Goal: Transaction & Acquisition: Purchase product/service

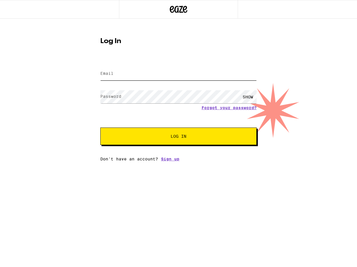
type input "[EMAIL_ADDRESS][DOMAIN_NAME]"
click at [178, 137] on button "Log In" at bounding box center [178, 136] width 156 height 17
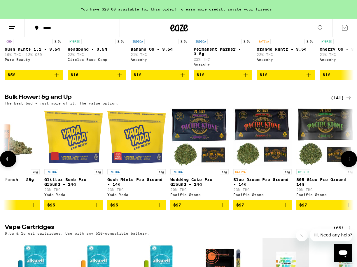
click at [191, 209] on span "$27" at bounding box center [199, 205] width 52 height 7
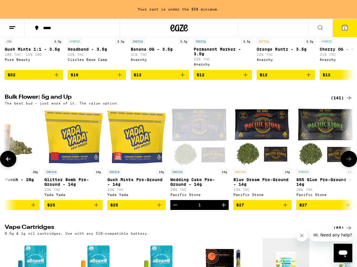
click at [348, 163] on icon at bounding box center [348, 159] width 7 height 7
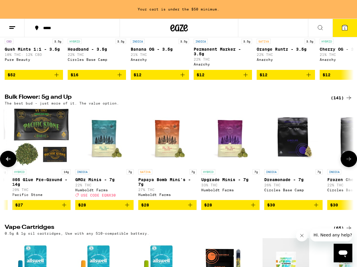
click at [348, 163] on icon at bounding box center [348, 159] width 7 height 7
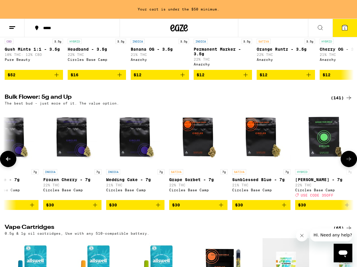
click at [348, 163] on icon at bounding box center [348, 159] width 7 height 7
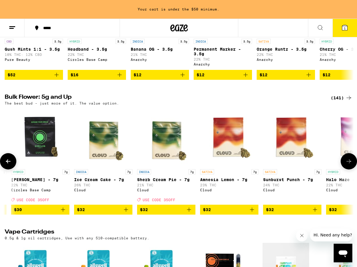
click at [348, 165] on icon at bounding box center [348, 161] width 7 height 7
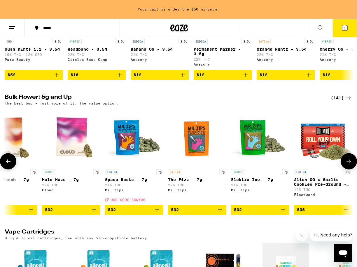
click at [348, 165] on icon at bounding box center [348, 161] width 7 height 7
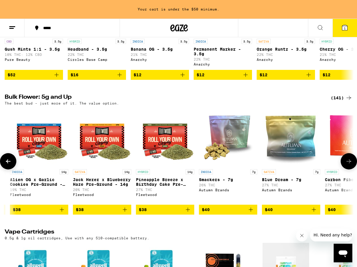
click at [348, 165] on icon at bounding box center [348, 161] width 7 height 7
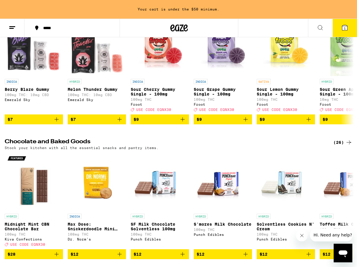
scroll to position [1905, 0]
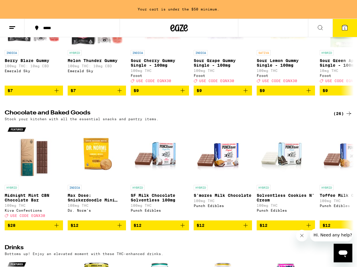
click at [320, 27] on icon at bounding box center [319, 27] width 7 height 7
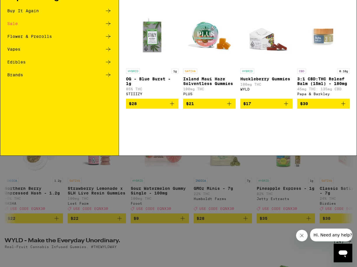
scroll to position [0, 0]
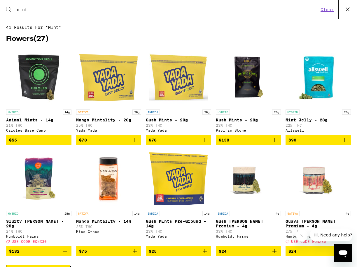
type input "mint"
click at [80, 12] on input "mint" at bounding box center [168, 9] width 302 height 5
click at [62, 16] on div "Search for Products mint Clear" at bounding box center [178, 9] width 356 height 19
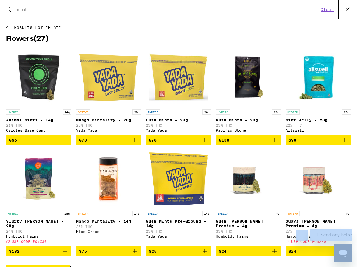
drag, startPoint x: 59, startPoint y: 15, endPoint x: -39, endPoint y: 9, distance: 97.8
click at [0, 0] on html "Your cart is under the $50 minimum. ***** ***** 1 Checkout $ 27 1 HOME SALE FLO…" at bounding box center [178, 0] width 357 height 0
click at [351, 9] on icon at bounding box center [347, 9] width 9 height 9
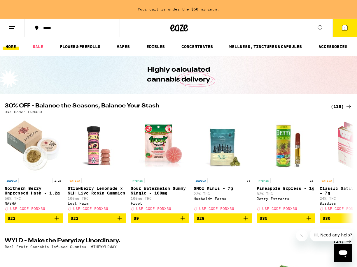
click at [64, 29] on div "*****" at bounding box center [75, 28] width 70 height 4
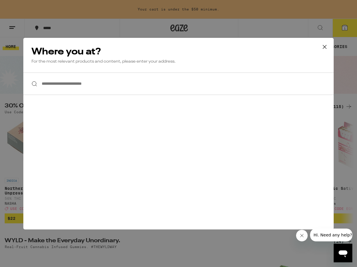
click at [81, 87] on input "**********" at bounding box center [178, 84] width 310 height 22
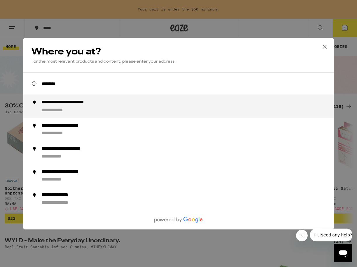
click at [89, 110] on div "**********" at bounding box center [189, 107] width 297 height 14
type input "**********"
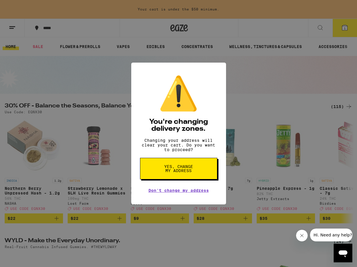
click at [187, 173] on span "Yes, change my address" at bounding box center [178, 169] width 30 height 8
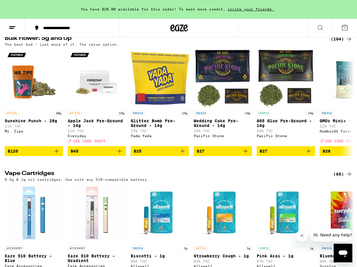
scroll to position [728, 0]
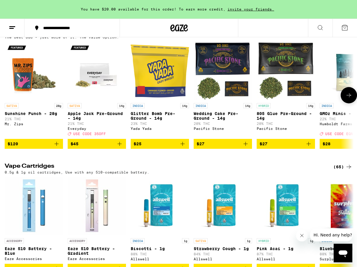
click at [211, 147] on span "$27" at bounding box center [222, 143] width 52 height 7
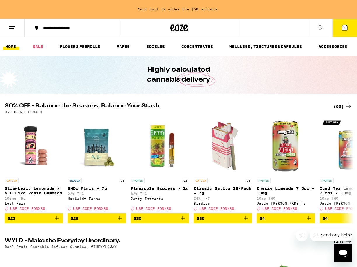
scroll to position [0, 0]
click at [152, 47] on link "EDIBLES" at bounding box center [155, 46] width 24 height 7
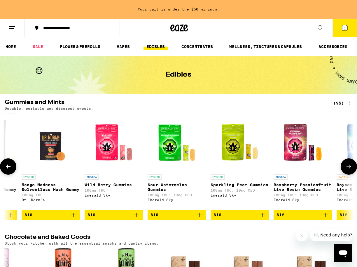
scroll to position [0, 551]
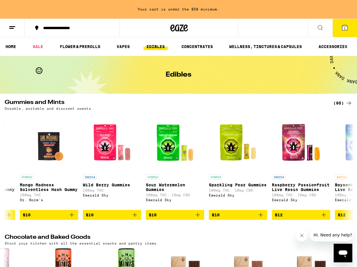
click at [343, 101] on div "(95)" at bounding box center [342, 103] width 19 height 7
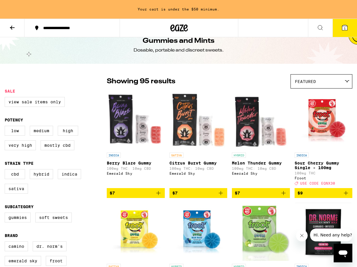
scroll to position [10, 0]
